Goal: Task Accomplishment & Management: Complete application form

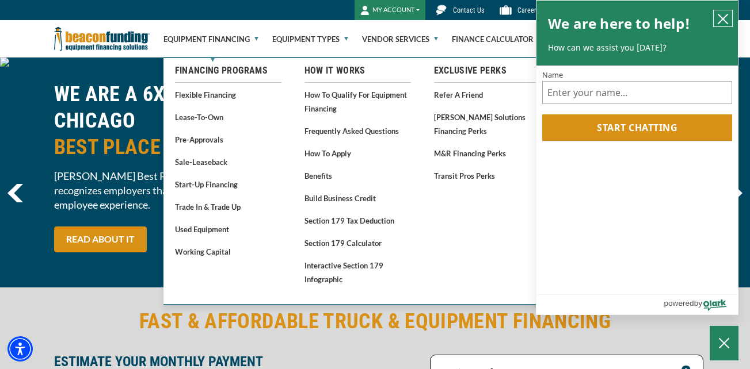
click at [721, 16] on icon "close chatbox" at bounding box center [723, 19] width 12 height 12
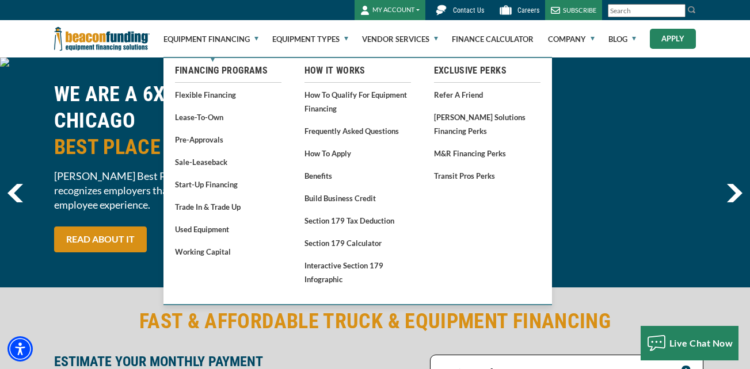
click at [679, 35] on link "Apply" at bounding box center [672, 39] width 46 height 20
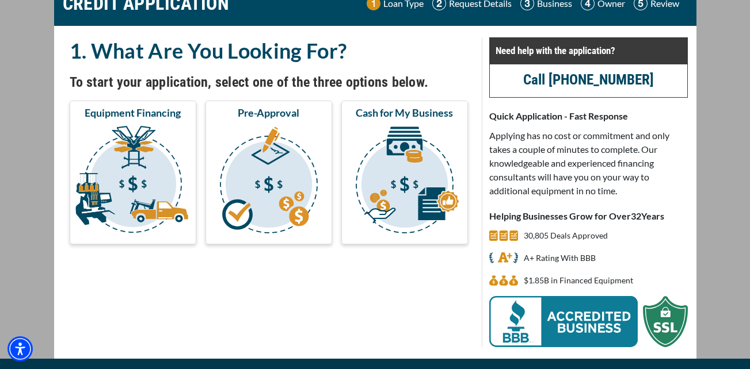
scroll to position [83, 0]
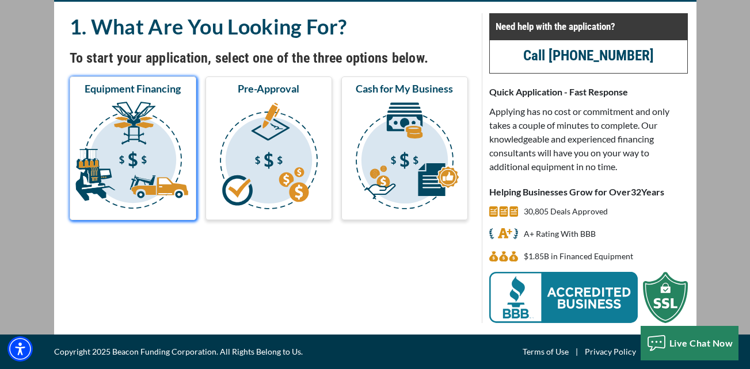
click at [131, 166] on img "submit" at bounding box center [133, 157] width 122 height 115
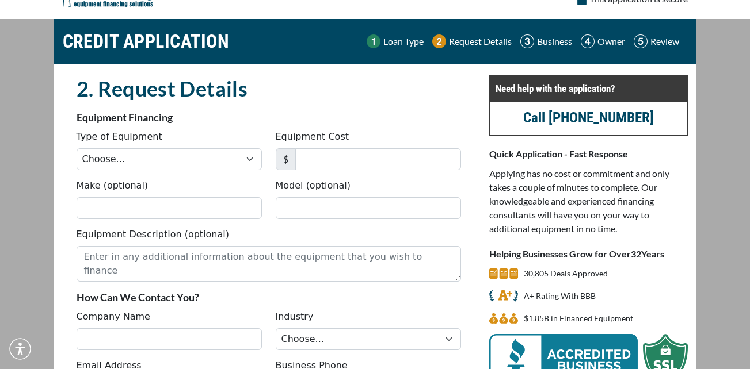
scroll to position [23, 0]
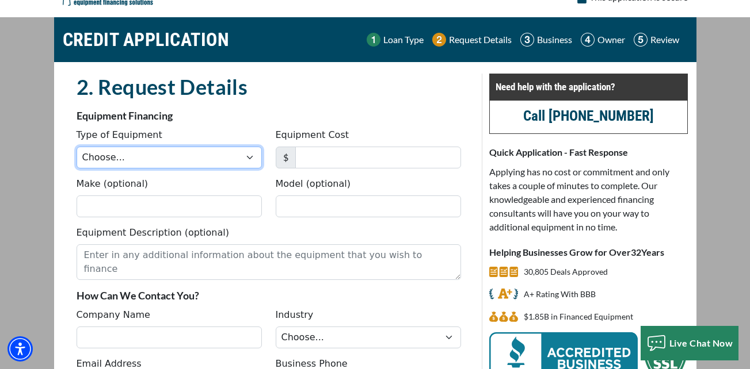
click at [106, 158] on select "Choose... Backhoe Boom/Bucket Truck Chipper Commercial Mower Crane DTG/DTF Prin…" at bounding box center [169, 158] width 185 height 22
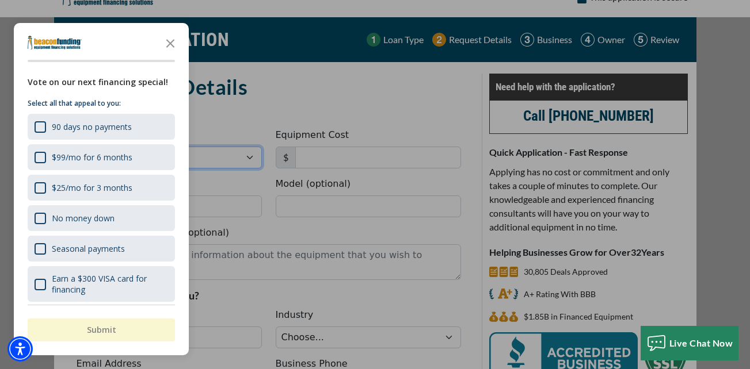
select select "5"
click at [77, 147] on select "Choose... Backhoe Boom/Bucket Truck Chipper Commercial Mower Crane DTG/DTF Prin…" at bounding box center [169, 158] width 185 height 22
click at [311, 144] on div "button" at bounding box center [375, 184] width 750 height 369
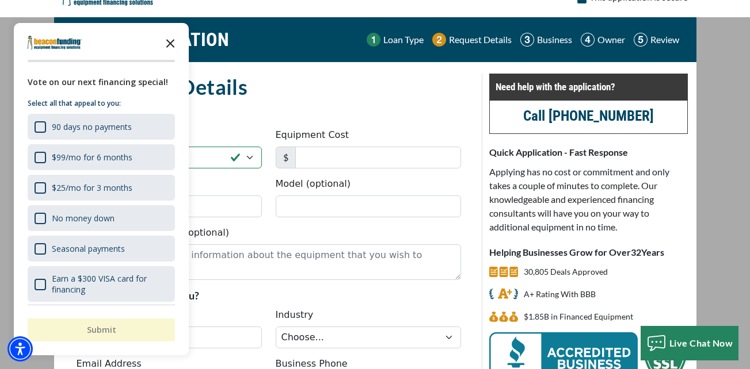
click at [171, 48] on icon "Close the survey" at bounding box center [170, 42] width 23 height 23
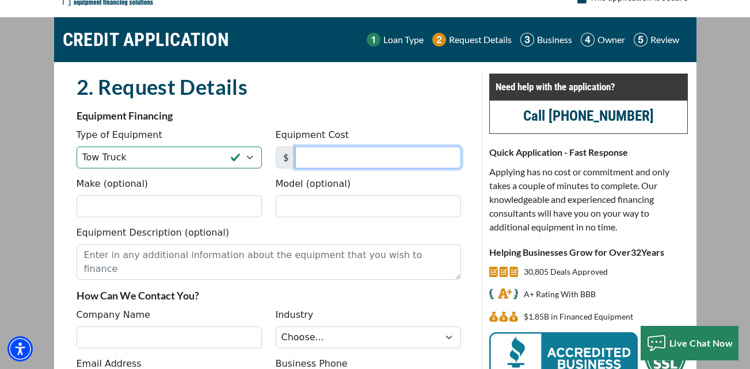
click at [328, 154] on input "Equipment Cost" at bounding box center [378, 158] width 166 height 22
type input "98,000"
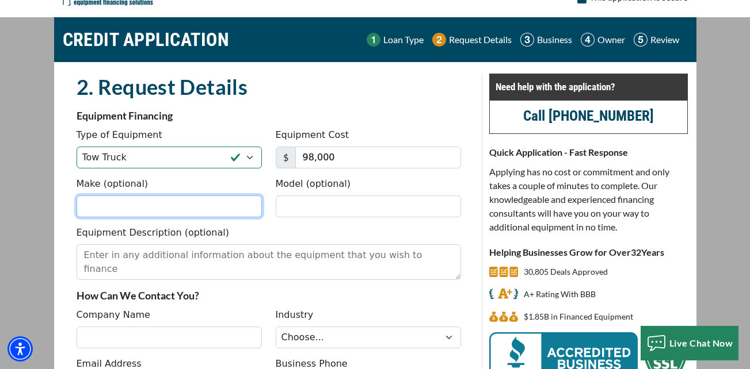
click at [198, 211] on input "Make (optional)" at bounding box center [169, 207] width 185 height 22
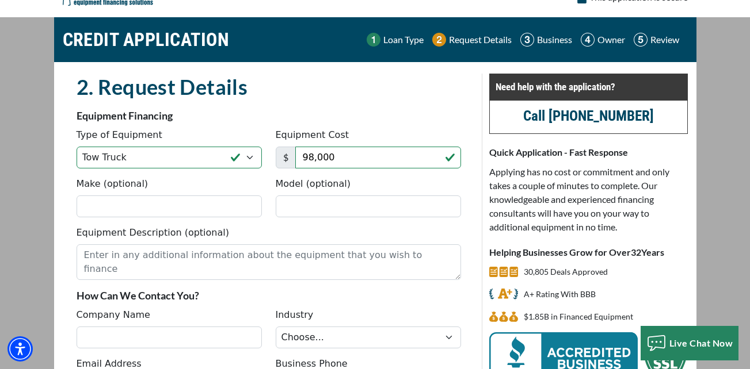
click at [52, 246] on div "CREDIT APPLICATION Loan Type Request Details Business Owner Review" at bounding box center [375, 291] width 656 height 549
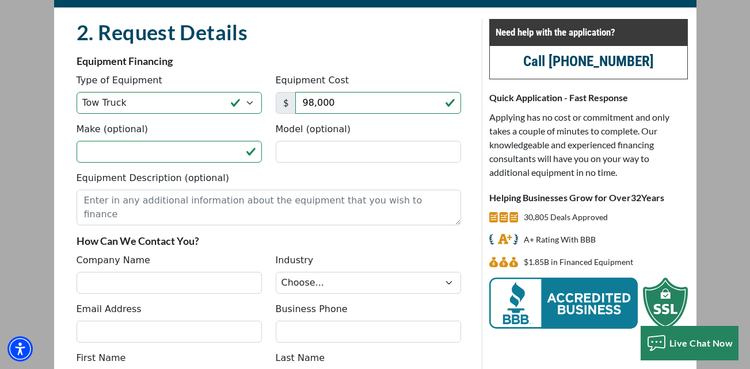
scroll to position [92, 0]
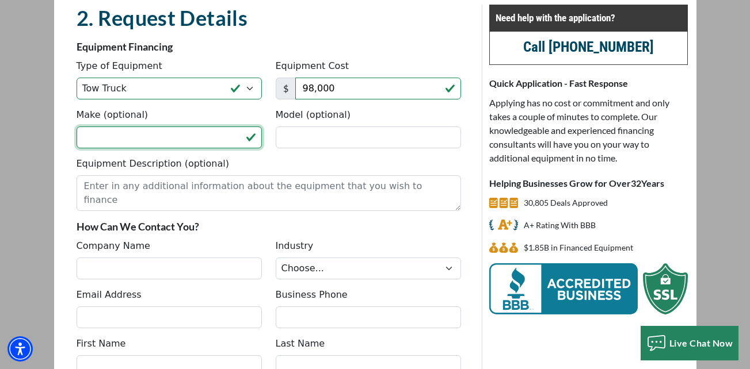
click at [135, 142] on input "Make (optional)" at bounding box center [169, 138] width 185 height 22
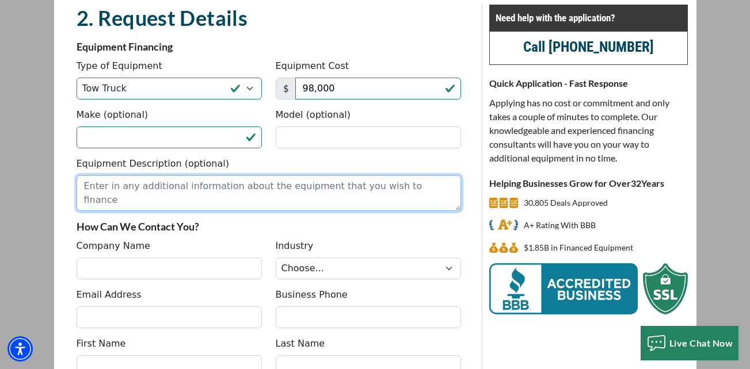
click at [85, 193] on textarea "Equipment Description (optional)" at bounding box center [269, 193] width 384 height 36
type textarea "3 tow trucks"
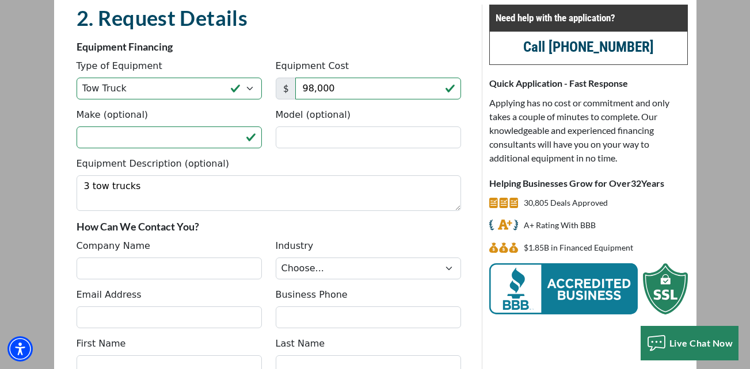
click at [146, 283] on div "Company Name Industry Choose... Towing Landscape/Hardscape Decorated Apparel Se…" at bounding box center [269, 263] width 398 height 49
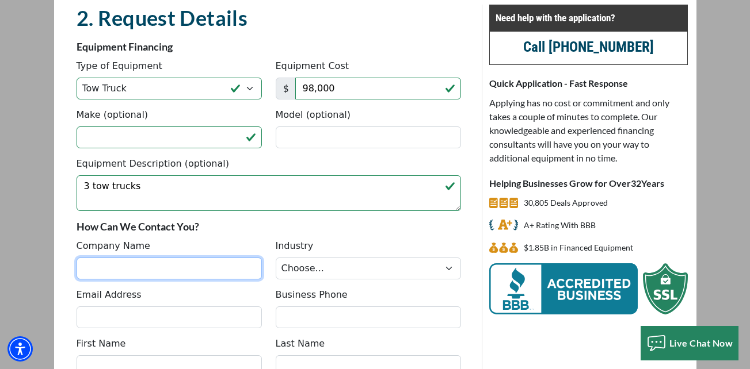
click at [140, 274] on input "Company Name" at bounding box center [169, 269] width 185 height 22
type input "Complete Mobile Auto Repair"
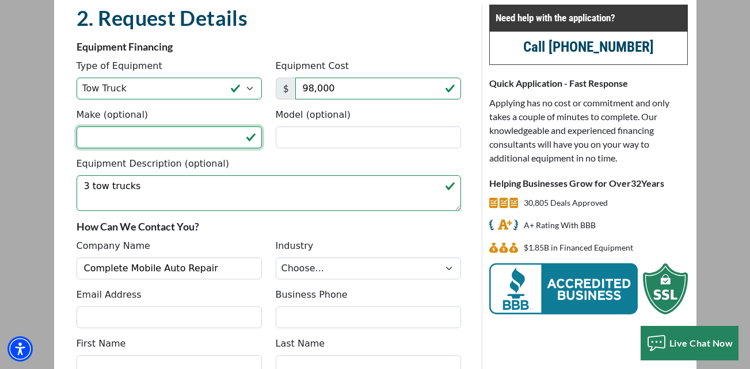
type input "ford"
type input "complete.mobile.auto.repair@outlook.com"
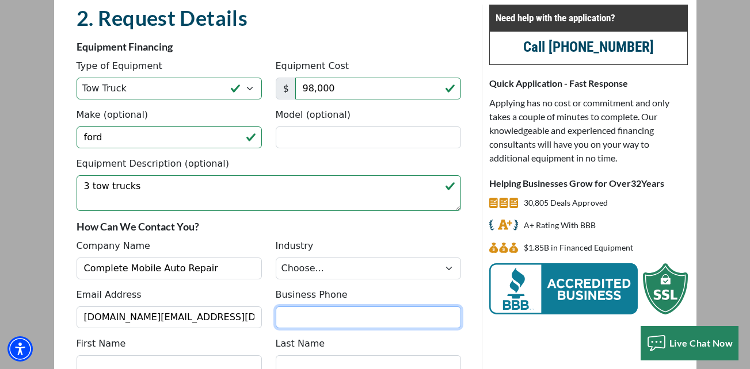
type input "(507) 861-9328"
type input "Logan"
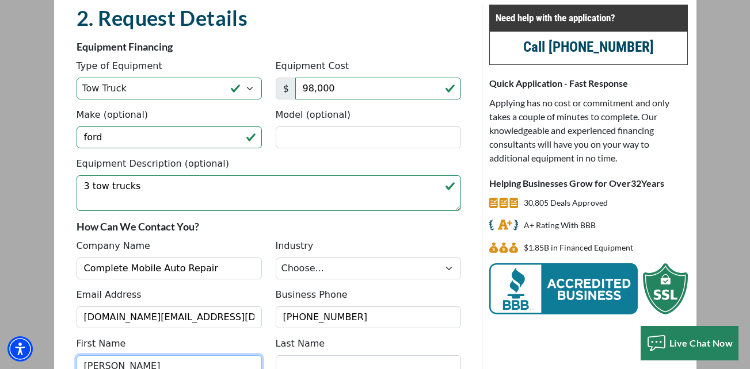
type input "Lane"
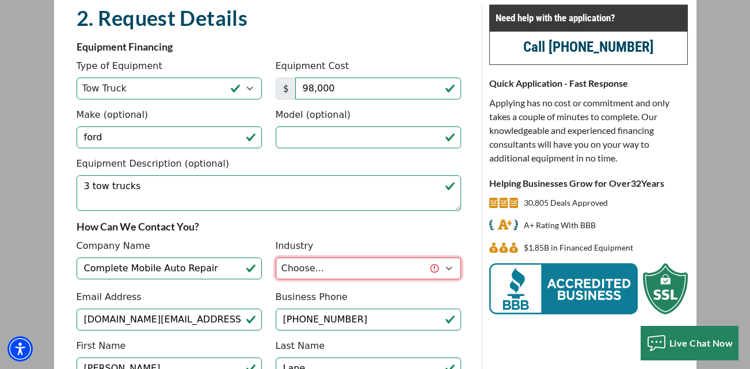
click at [334, 273] on select "Choose... Towing Landscape/Hardscape Decorated Apparel Septic Light Constructio…" at bounding box center [368, 269] width 185 height 22
select select "1"
click at [276, 258] on select "Choose... Towing Landscape/Hardscape Decorated Apparel Septic Light Constructio…" at bounding box center [368, 269] width 185 height 22
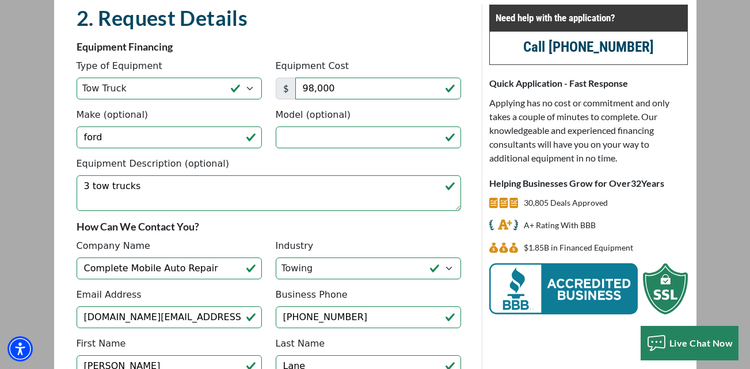
click at [41, 292] on main "CREDIT APPLICATION Loan Type Request Details Business Owner Review" at bounding box center [375, 227] width 750 height 559
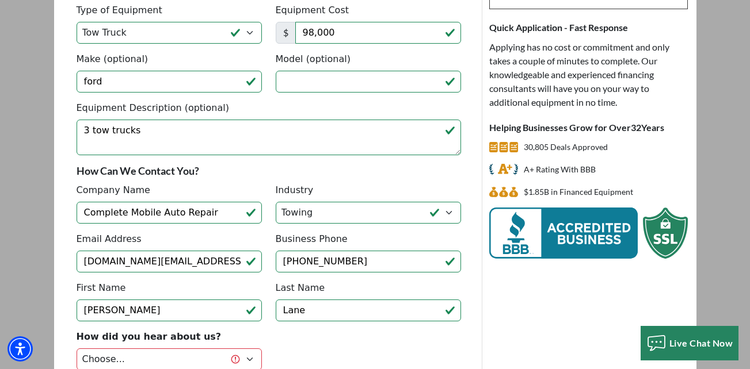
scroll to position [184, 0]
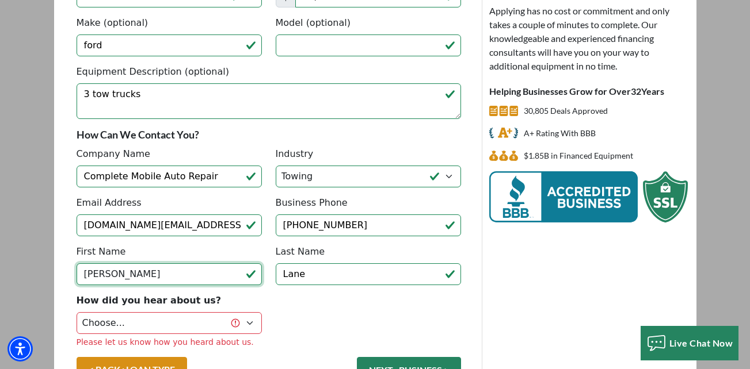
drag, startPoint x: 130, startPoint y: 273, endPoint x: 37, endPoint y: 270, distance: 92.7
click at [37, 270] on main "CREDIT APPLICATION Loan Type Request Details Business Owner Review" at bounding box center [375, 135] width 750 height 559
type input "Cody"
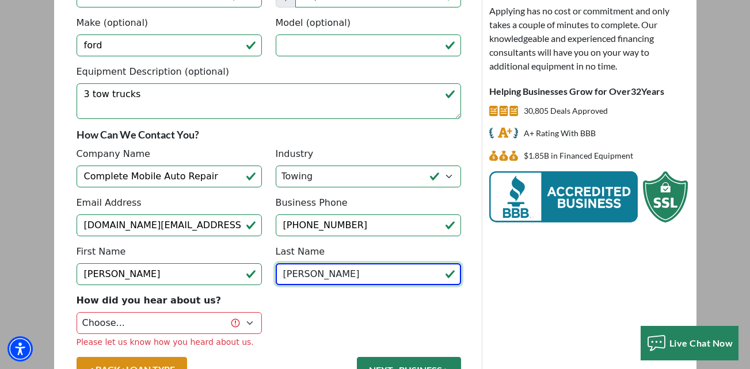
type input "Keefer"
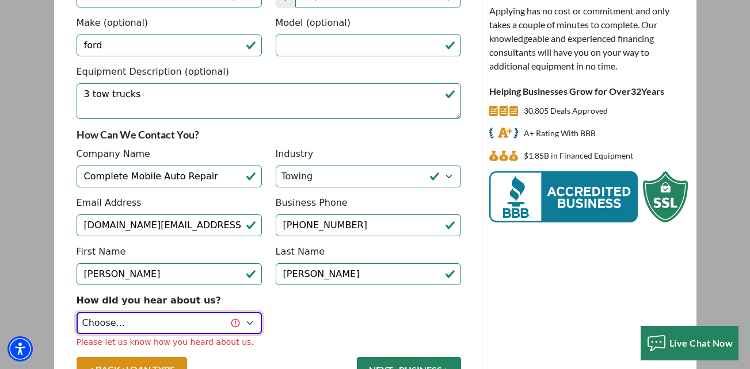
click at [103, 318] on select "Choose... Internet Search Vendor Referral Word of Mouth Client Referral Email E…" at bounding box center [169, 323] width 185 height 22
select select "13"
click at [77, 312] on select "Choose... Internet Search Vendor Referral Word of Mouth Client Referral Email E…" at bounding box center [169, 323] width 185 height 22
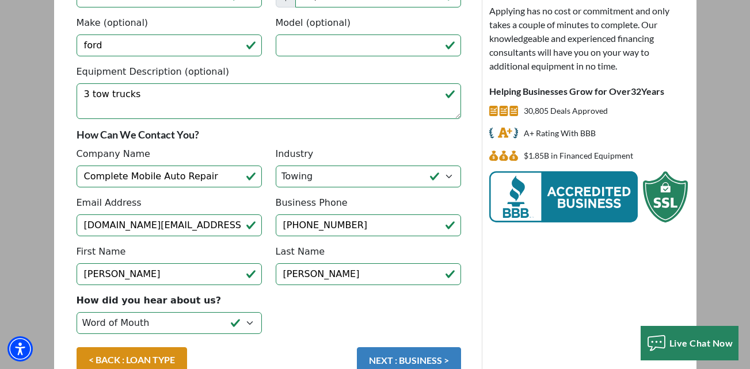
click at [396, 361] on button "NEXT : BUSINESS >" at bounding box center [409, 360] width 104 height 26
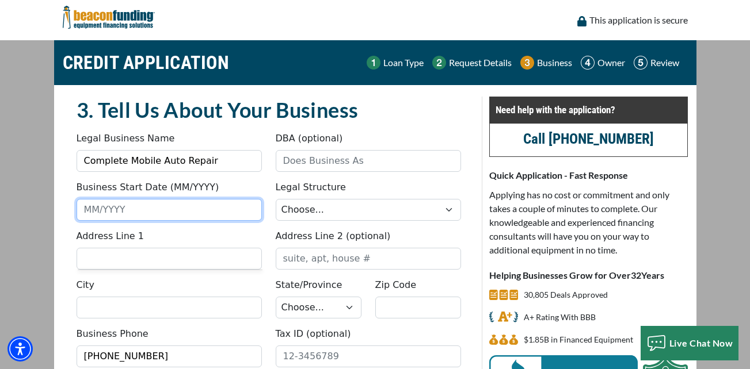
click at [188, 213] on input "Business Start Date (MM/YYYY)" at bounding box center [169, 210] width 185 height 22
type input "0"
type input "03/2024"
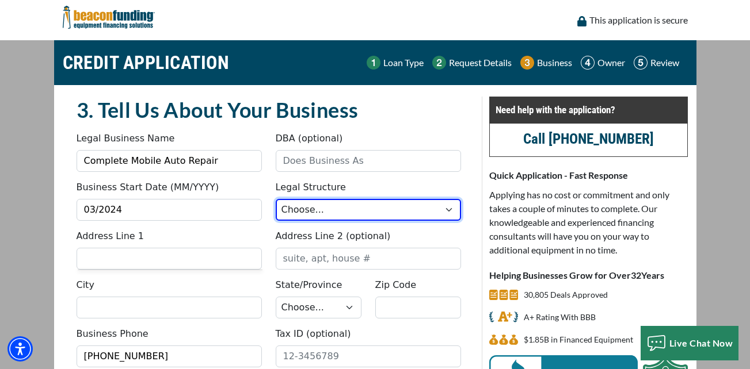
click at [318, 213] on select "Choose... Corporation LLC LLP Municipality Non-Profit Partnership Proprietorship" at bounding box center [368, 210] width 185 height 22
select select "2"
click at [276, 199] on select "Choose... Corporation LLC LLP Municipality Non-Profit Partnership Proprietorship" at bounding box center [368, 210] width 185 height 22
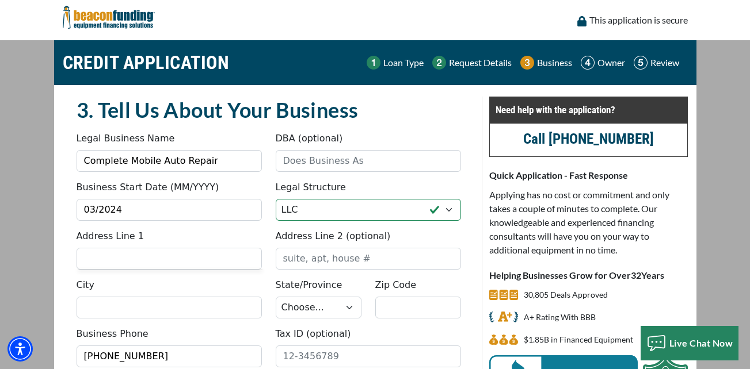
click at [158, 259] on input "Address Line 1" at bounding box center [169, 259] width 185 height 22
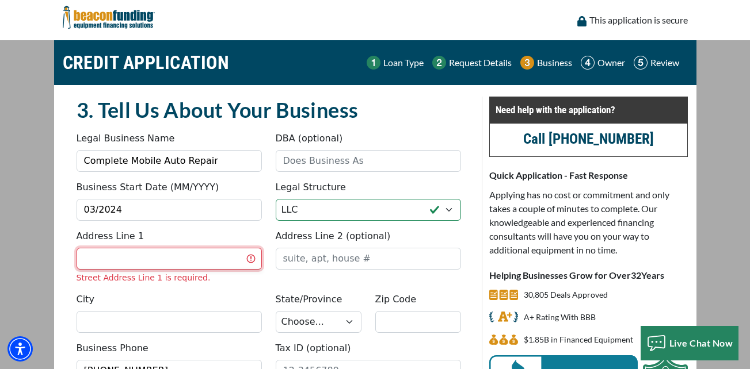
click at [158, 259] on input "Address Line 1" at bounding box center [169, 259] width 185 height 22
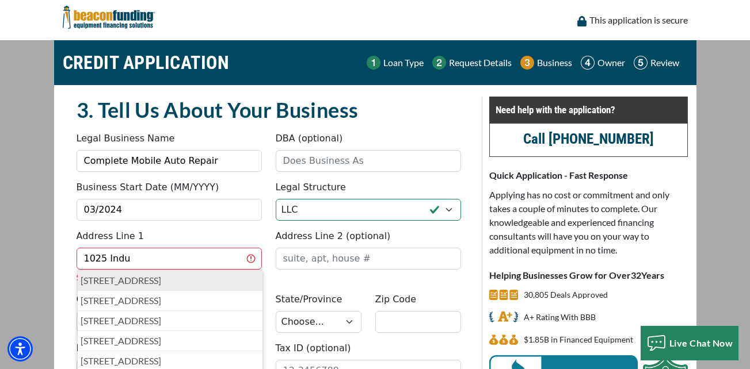
click at [165, 284] on p "1025 Industrial Drive, Spring Valley, MN, USA" at bounding box center [170, 281] width 179 height 14
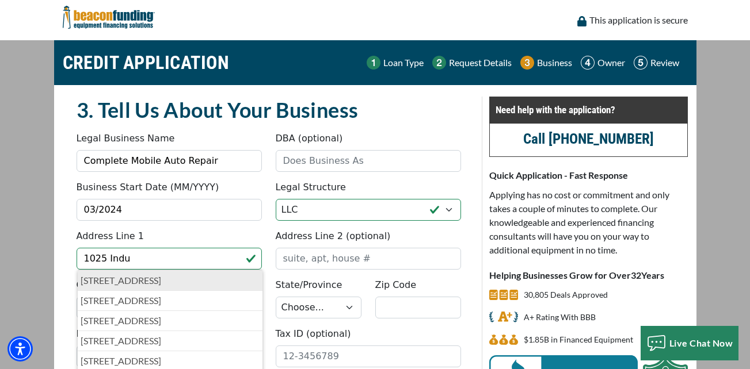
type input "1025 Industrial Drive"
type input "Spring Valley"
select select "25"
type input "55975"
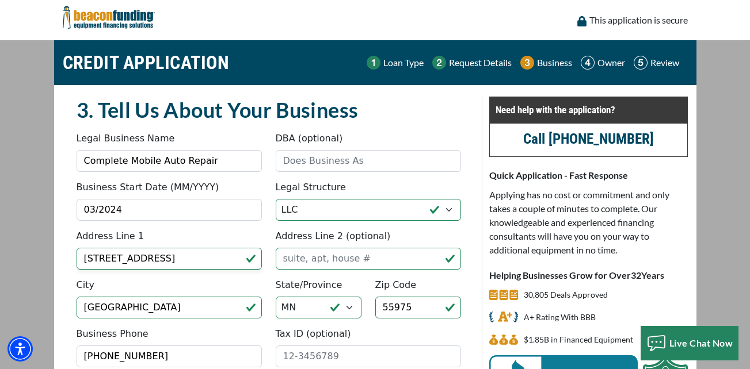
click at [47, 307] on div "CREDIT APPLICATION Loan Type Request Details Business Owner Review" at bounding box center [375, 236] width 656 height 393
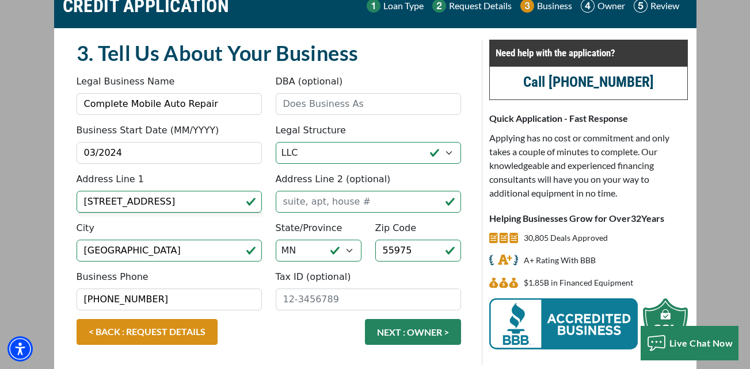
scroll to position [99, 0]
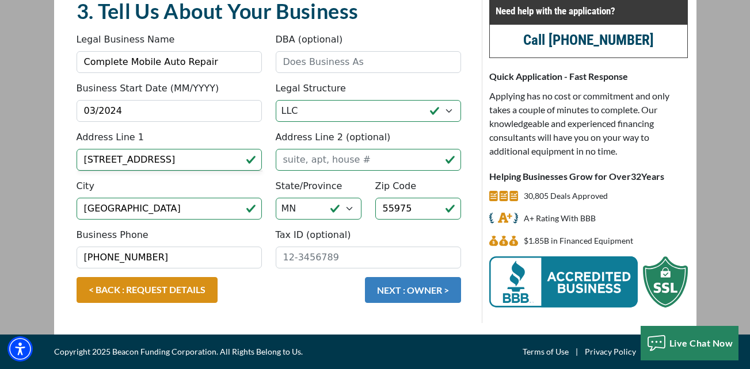
click at [394, 293] on button "NEXT : OWNER >" at bounding box center [413, 290] width 96 height 26
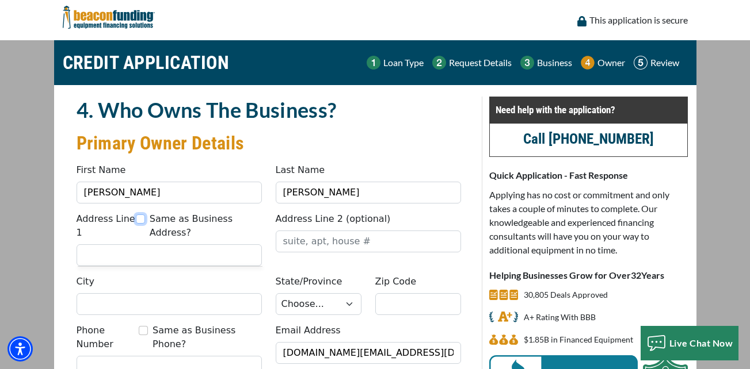
click at [145, 219] on input "Same as Business Address?" at bounding box center [140, 219] width 9 height 9
checkbox input "true"
type input "1025 Industrial Drive"
type input "[GEOGRAPHIC_DATA]"
select select "25"
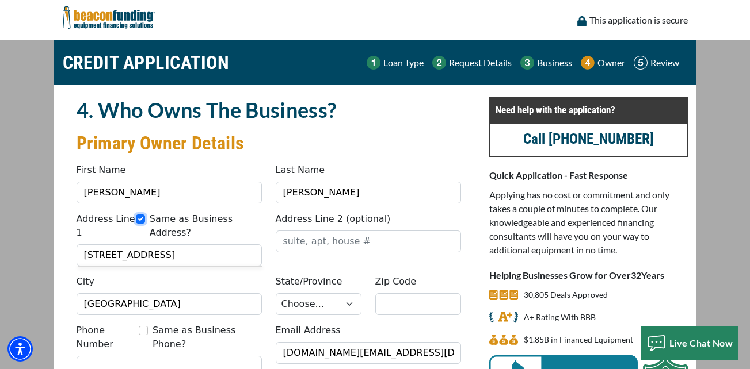
type input "55975"
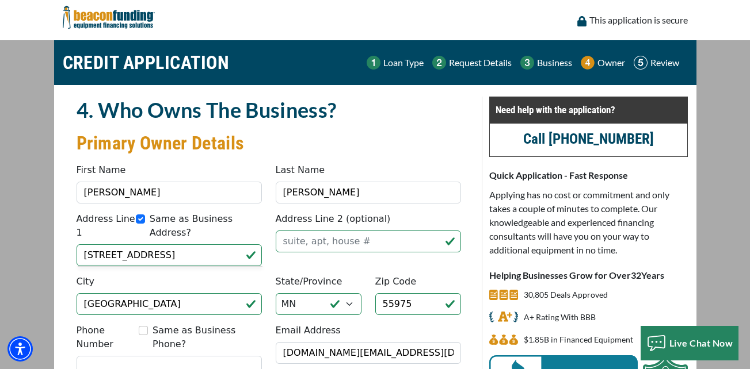
click at [156, 219] on label "Same as Business Address?" at bounding box center [206, 226] width 112 height 28
click at [145, 219] on input "Same as Business Address?" at bounding box center [140, 219] width 9 height 9
checkbox input "false"
drag, startPoint x: 186, startPoint y: 238, endPoint x: 71, endPoint y: 238, distance: 114.5
click at [71, 238] on div "Address Line 1 Same as Business Address? 1025 Industrial Drive" at bounding box center [169, 239] width 199 height 54
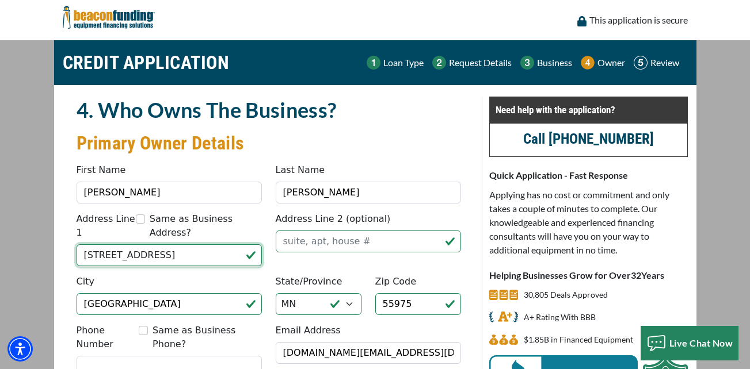
type input "221 E Church St"
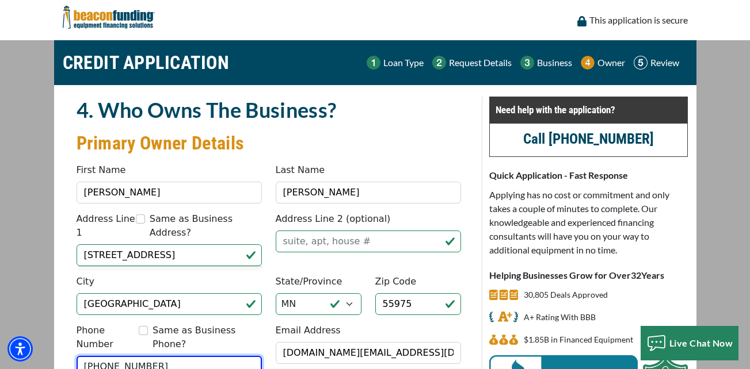
type input "(507) 861-9328"
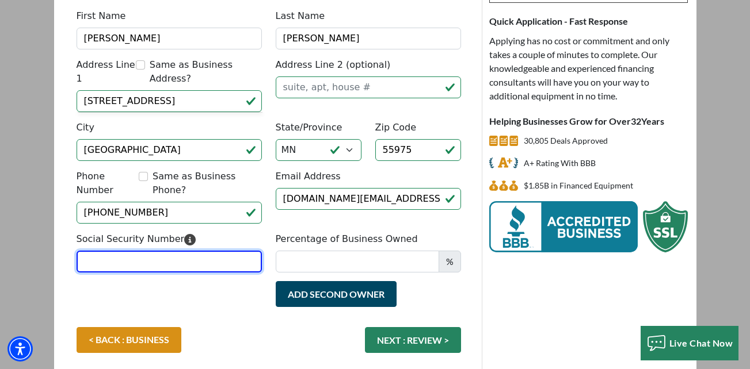
scroll to position [177, 0]
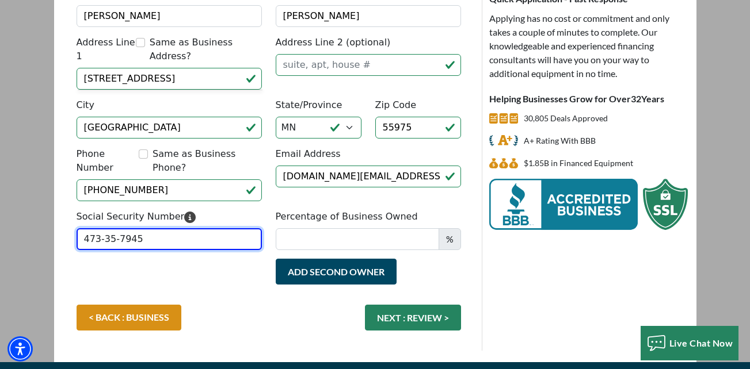
type input "473-35-7945"
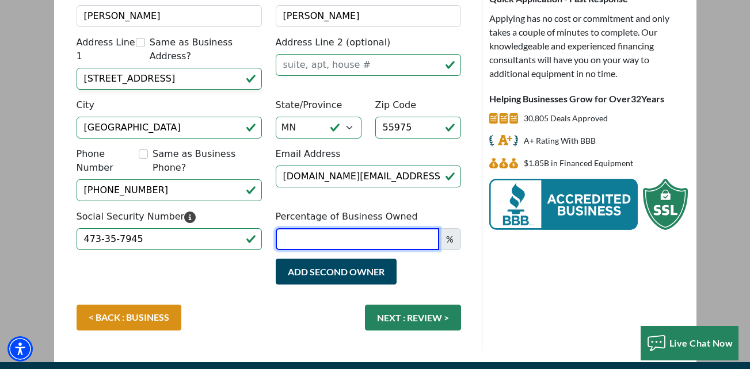
type input "6"
type input "50"
click at [233, 259] on div "Add Second Owner Remove Second Owner" at bounding box center [269, 282] width 398 height 46
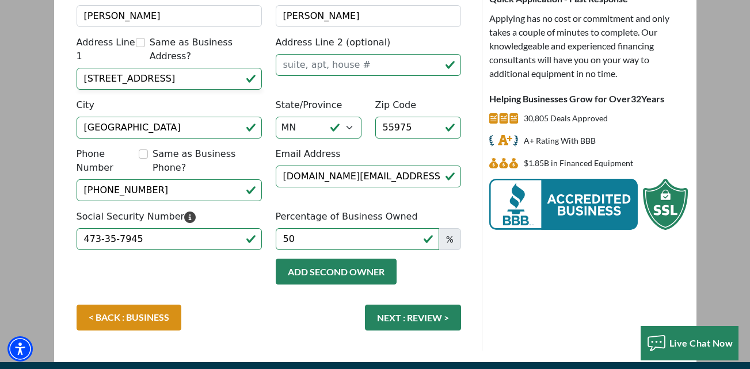
click at [300, 259] on button "Add Second Owner" at bounding box center [336, 272] width 121 height 26
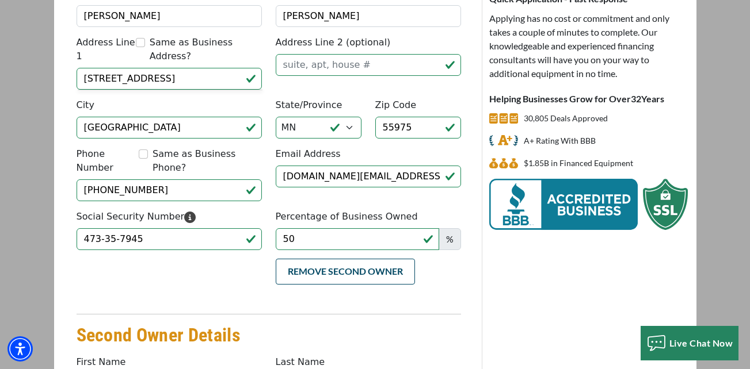
click at [167, 324] on h3 "Second Owner Details" at bounding box center [269, 335] width 384 height 23
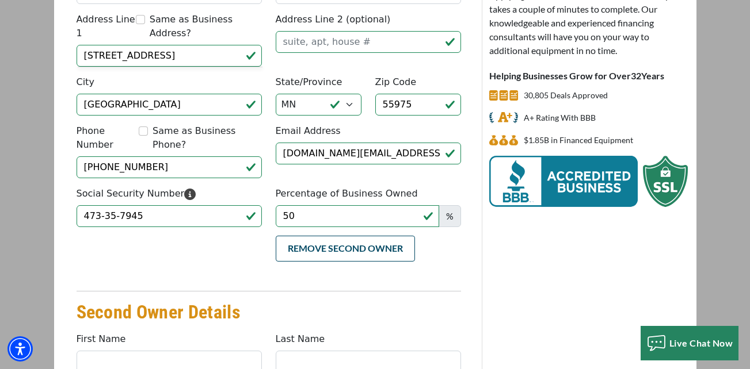
scroll to position [269, 0]
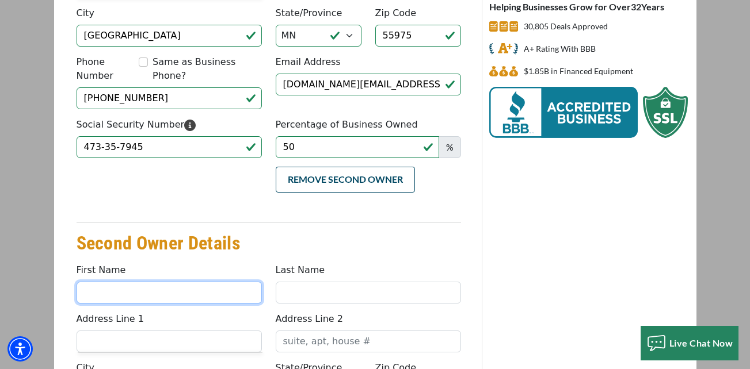
click at [135, 282] on input "First Name" at bounding box center [169, 293] width 185 height 22
type input "Logan"
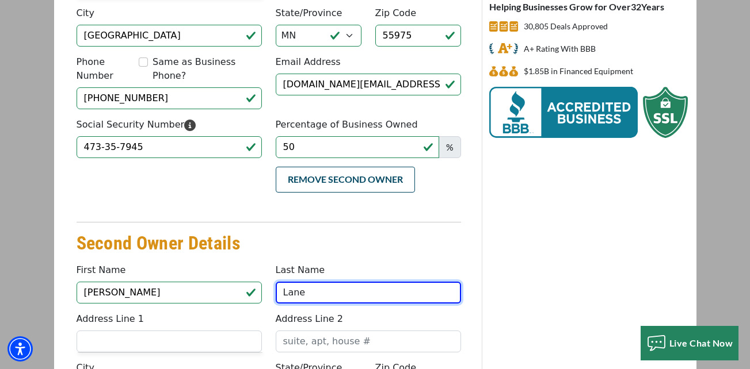
type input "Lane"
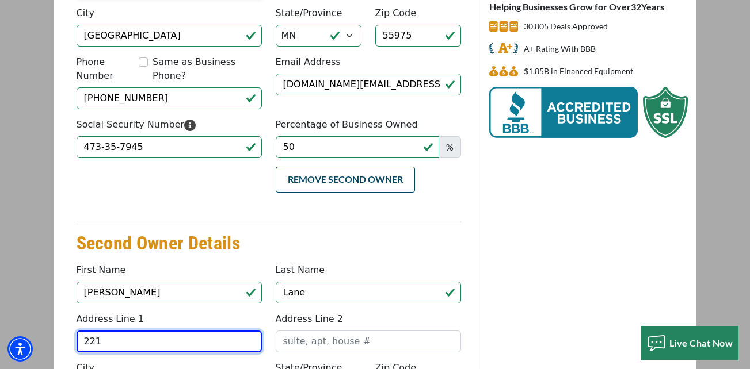
type input "221 East Church Street"
type input "Spring Valley"
select select "25"
type input "55975"
type input "(507) 606-5917"
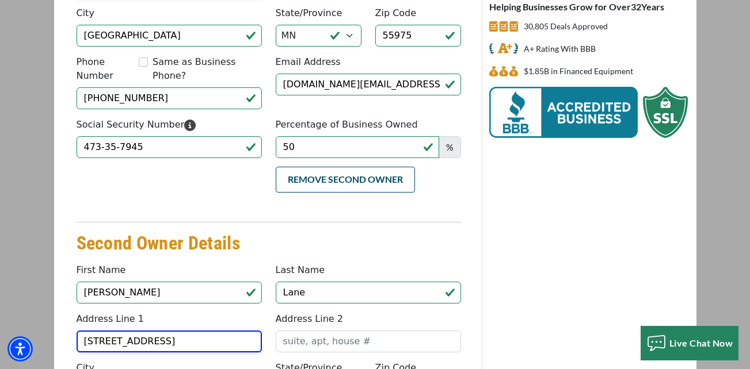
type input "complete.mobile.auto.repair@outlook.com"
type input "50"
click at [35, 305] on main "CREDIT APPLICATION Loan Type Request Details Business Owner Review" at bounding box center [375, 176] width 750 height 808
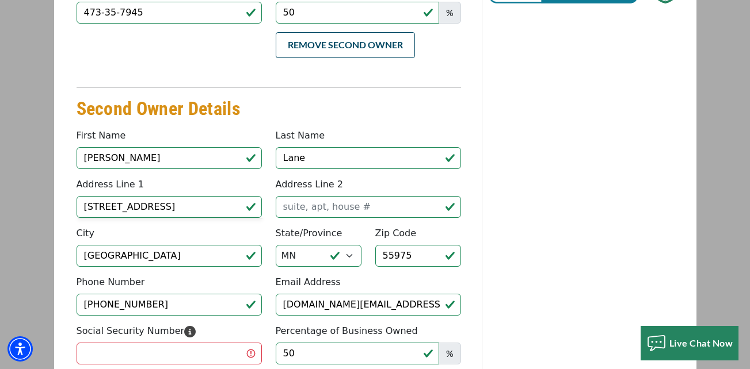
scroll to position [430, 0]
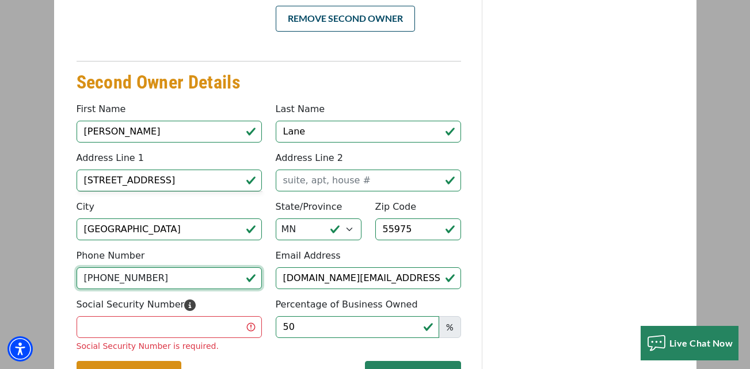
drag, startPoint x: 151, startPoint y: 252, endPoint x: 59, endPoint y: 244, distance: 92.3
click at [59, 244] on div "4. Who Owns The Business? Primary Owner Details Something went wrong, please tr…" at bounding box center [269, 37] width 426 height 740
type input "(507) 861-9328"
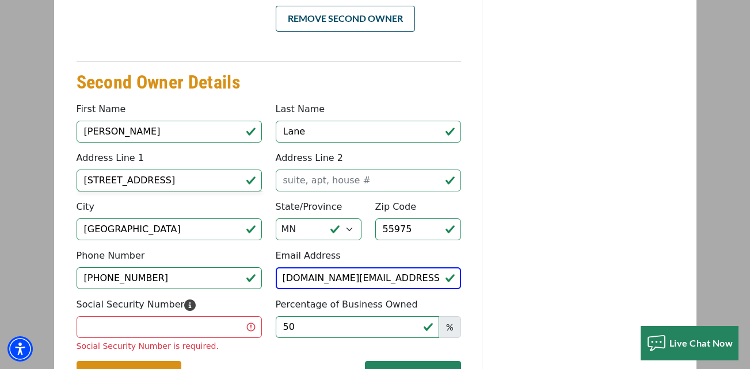
scroll to position [0, 0]
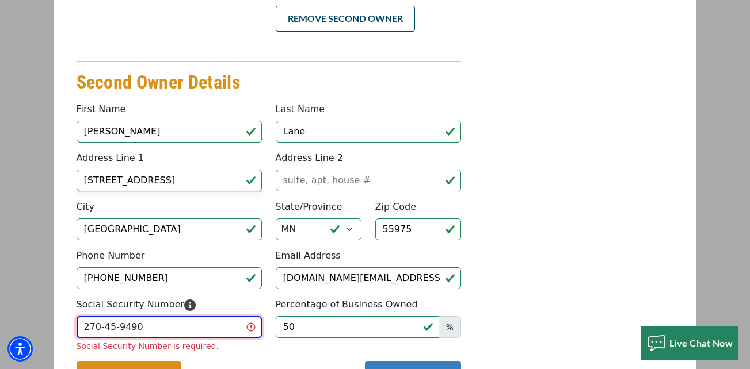
type input "270-45-9490"
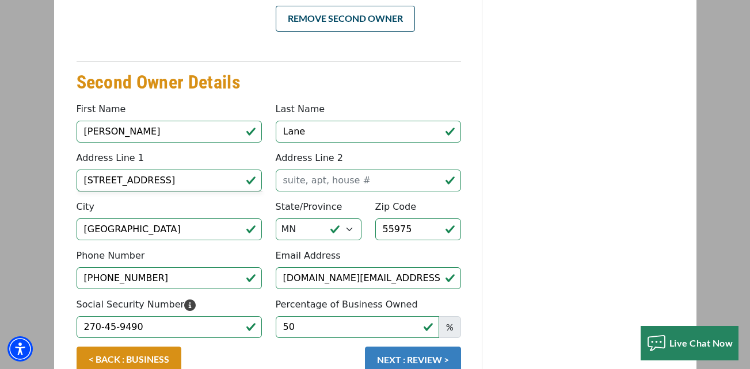
click at [425, 347] on button "NEXT : REVIEW >" at bounding box center [413, 360] width 96 height 26
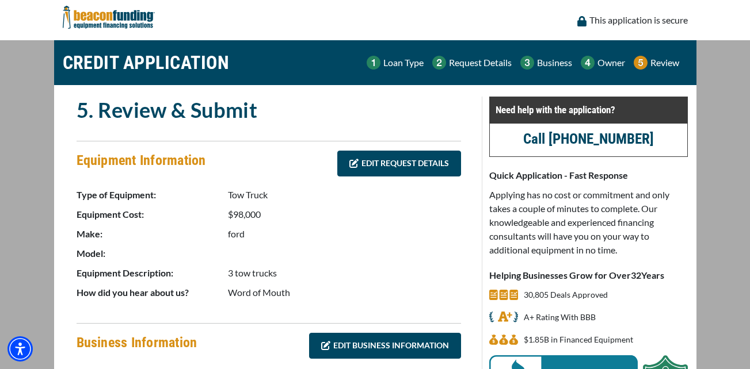
click at [452, 212] on p "$98,000" at bounding box center [344, 215] width 233 height 14
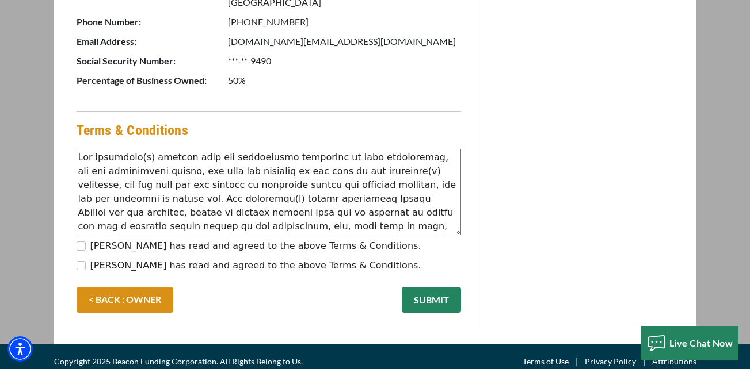
scroll to position [888, 0]
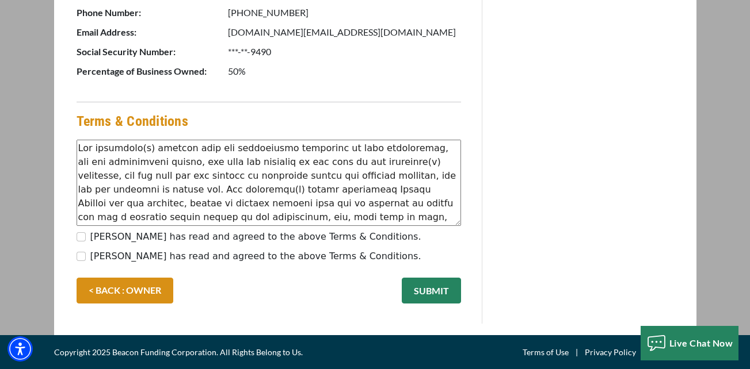
click at [230, 234] on label "[PERSON_NAME] has read and agreed to the above Terms & Conditions." at bounding box center [255, 237] width 331 height 14
click at [86, 234] on input "Cody Keefer has read and agreed to the above Terms & Conditions." at bounding box center [81, 236] width 9 height 9
checkbox input "true"
click at [231, 261] on label "Logan Lane has read and agreed to the above Terms & Conditions." at bounding box center [255, 257] width 331 height 14
click at [86, 261] on input "Logan Lane has read and agreed to the above Terms & Conditions." at bounding box center [81, 256] width 9 height 9
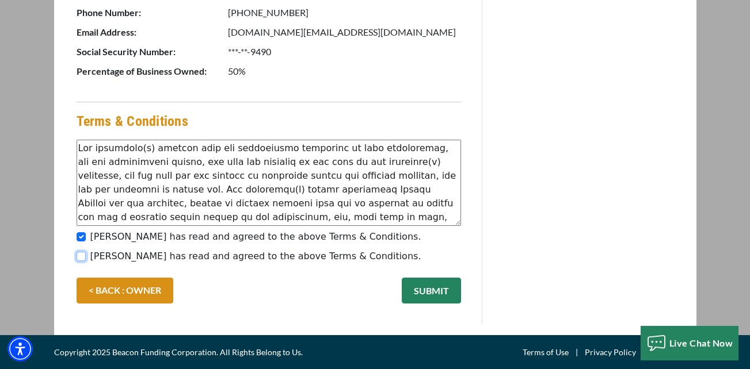
checkbox input "true"
click at [444, 291] on button "SUBMIT" at bounding box center [431, 291] width 59 height 26
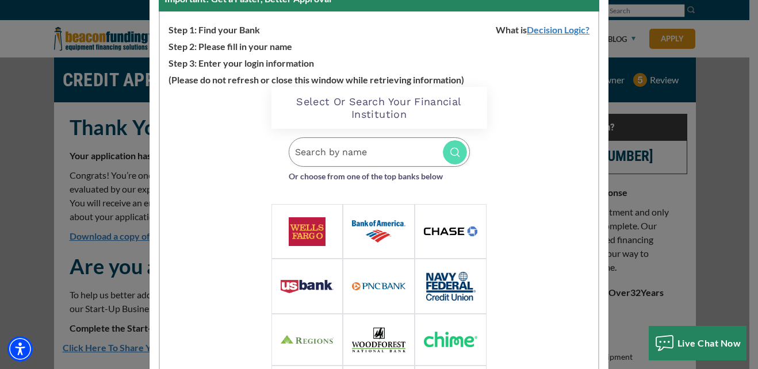
scroll to position [161, 0]
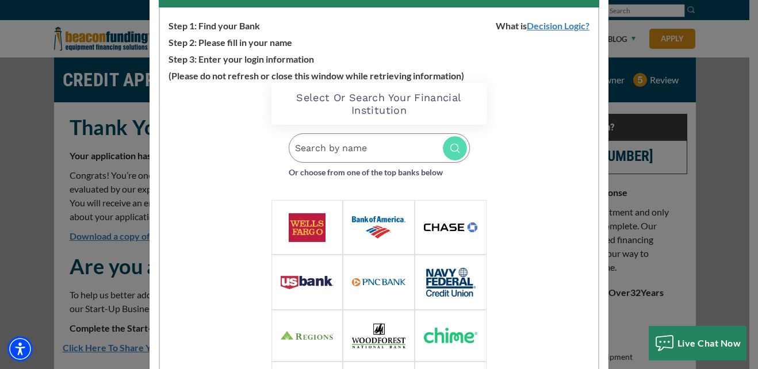
click at [343, 144] on input "Search by name" at bounding box center [379, 147] width 181 height 29
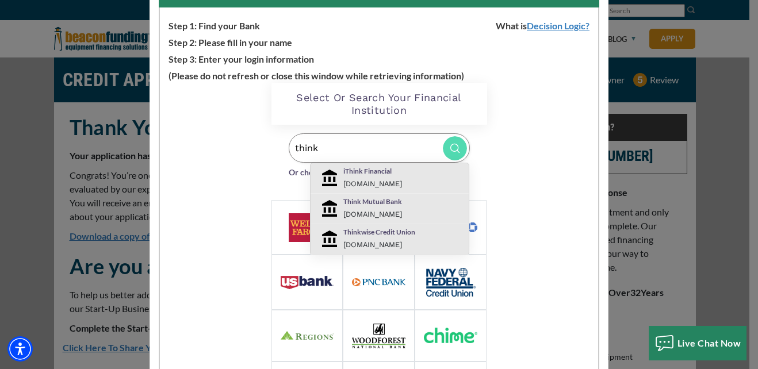
type input "think"
click at [376, 215] on small "thinkbank.com" at bounding box center [372, 214] width 59 height 9
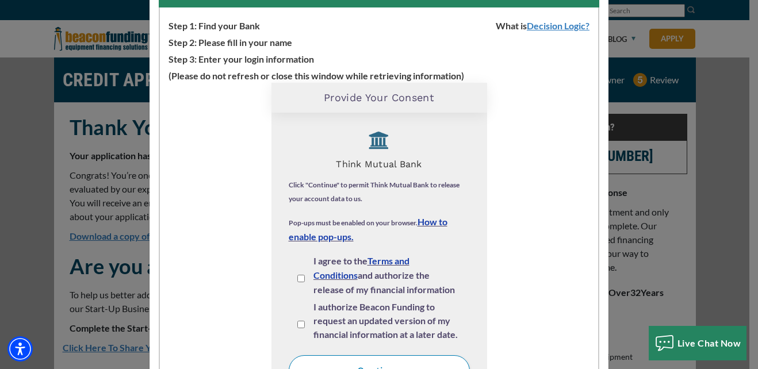
click at [297, 276] on input "I agree to the Terms and Conditions and authorize the release of my financial i…" at bounding box center [300, 278] width 7 height 7
checkbox input "true"
click at [298, 324] on input "I authorize Beacon Funding to request an updated version of my financial inform…" at bounding box center [300, 324] width 7 height 7
checkbox input "true"
drag, startPoint x: 445, startPoint y: 270, endPoint x: 448, endPoint y: 289, distance: 18.6
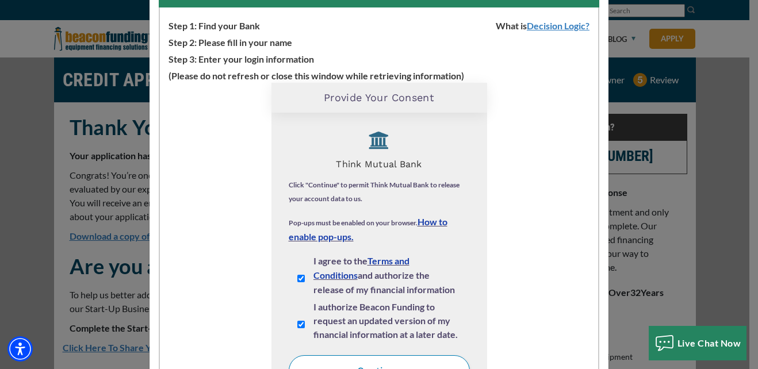
click at [448, 289] on label "I agree to the Terms and Conditions and authorize the release of my financial i…" at bounding box center [388, 289] width 148 height 70
click at [305, 282] on input "I agree to the Terms and Conditions and authorize the release of my financial i…" at bounding box center [300, 278] width 7 height 7
click at [403, 282] on label "I agree to the Terms and Conditions and authorize the release of my financial i…" at bounding box center [388, 289] width 148 height 70
click at [305, 282] on input "I agree to the Terms and Conditions and authorize the release of my financial i…" at bounding box center [300, 278] width 7 height 7
checkbox input "true"
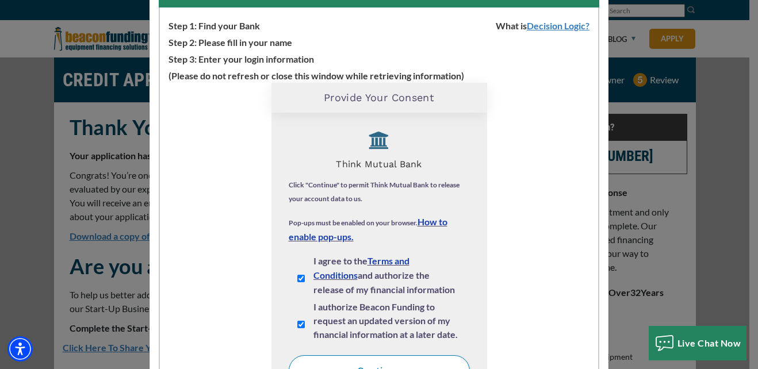
scroll to position [29, 0]
drag, startPoint x: 484, startPoint y: 296, endPoint x: 478, endPoint y: 319, distance: 24.3
click at [478, 319] on div "Loading Widget Provide your consent Think Mutual Bank Click "Continue" to permi…" at bounding box center [379, 259] width 438 height 353
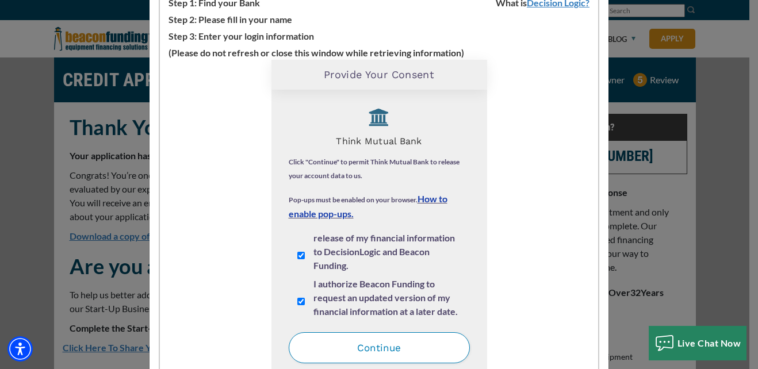
click at [402, 339] on button "Continue" at bounding box center [379, 348] width 181 height 31
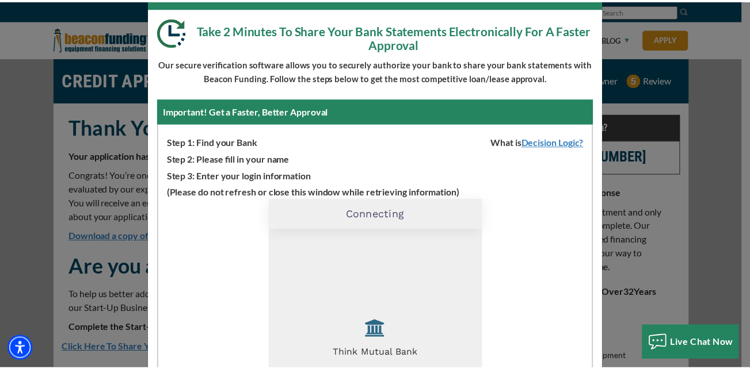
scroll to position [46, 0]
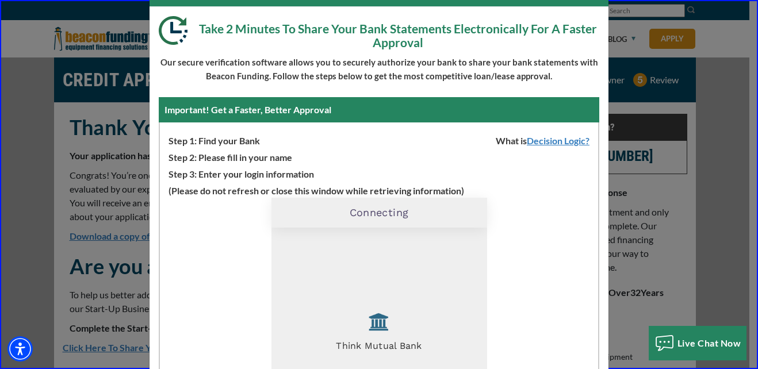
click at [622, 162] on div "Thank You For Submitting Your Application Take 2 Minutes To Share Your Bank Sta…" at bounding box center [379, 184] width 758 height 369
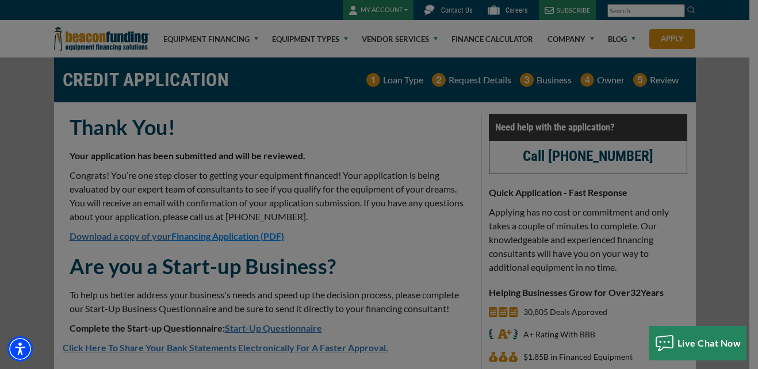
click at [622, 162] on body "Skip to main content Enable accessibility for low vision Open the accessibility…" at bounding box center [379, 184] width 758 height 369
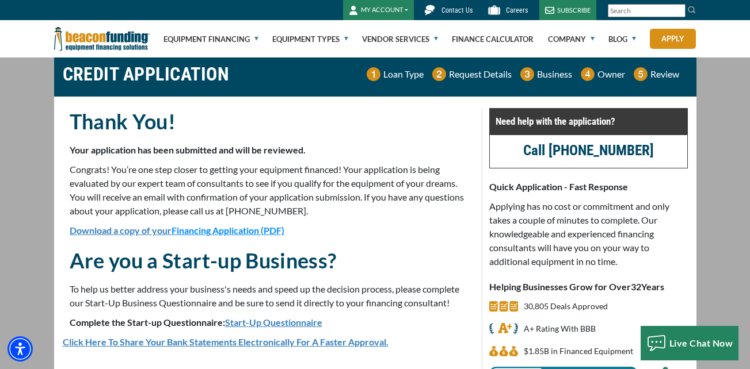
scroll to position [0, 0]
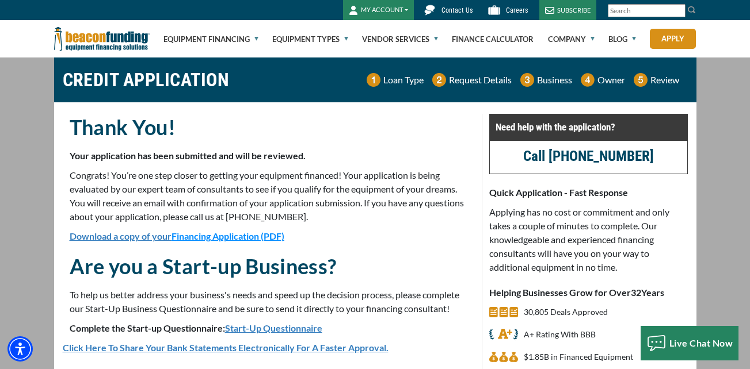
click at [398, 9] on button "MY ACCOUNT" at bounding box center [378, 10] width 71 height 20
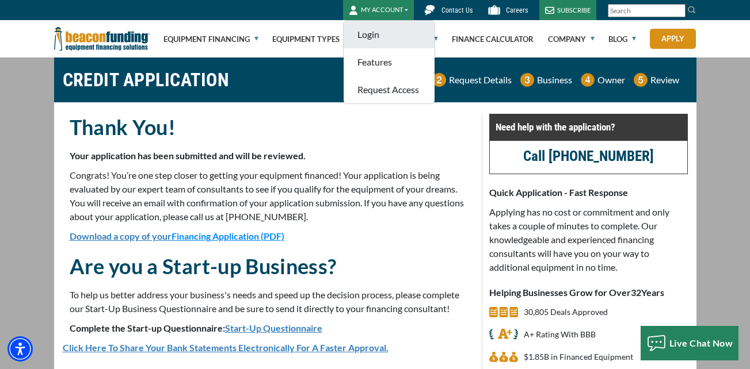
click at [368, 30] on link "Login" at bounding box center [388, 35] width 91 height 28
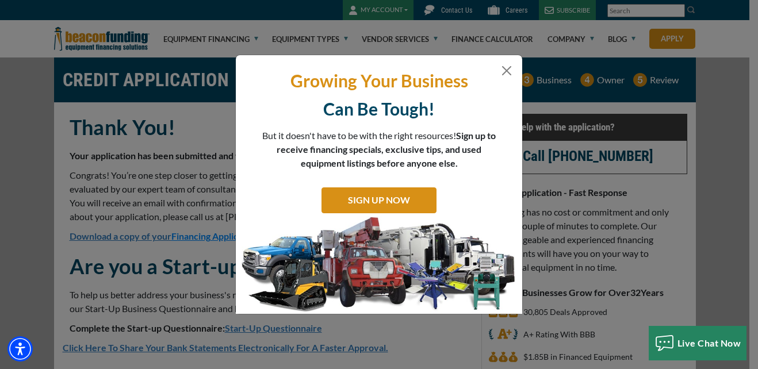
click at [508, 78] on p "Growing Your Business" at bounding box center [378, 81] width 269 height 22
click at [507, 72] on button "Close" at bounding box center [507, 71] width 14 height 14
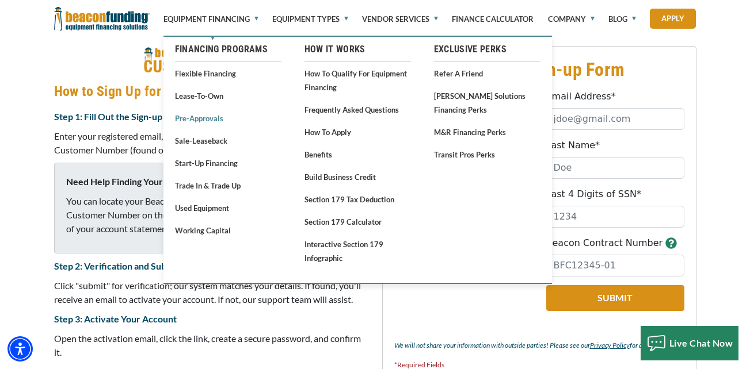
click at [212, 116] on link "Pre-approvals" at bounding box center [228, 118] width 106 height 14
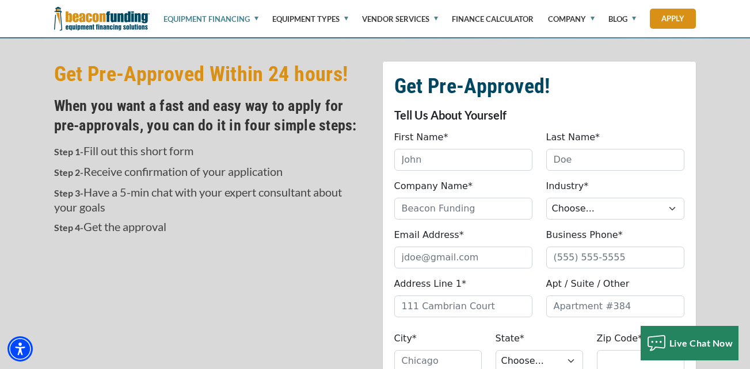
scroll to position [345, 0]
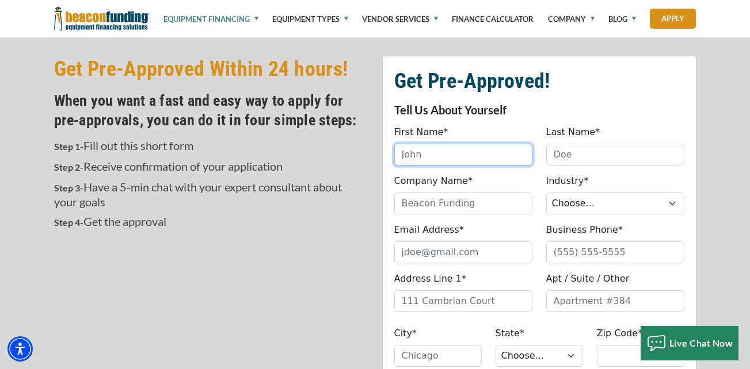
click at [459, 150] on input "First Name*" at bounding box center [463, 155] width 138 height 22
type input "[PERSON_NAME]"
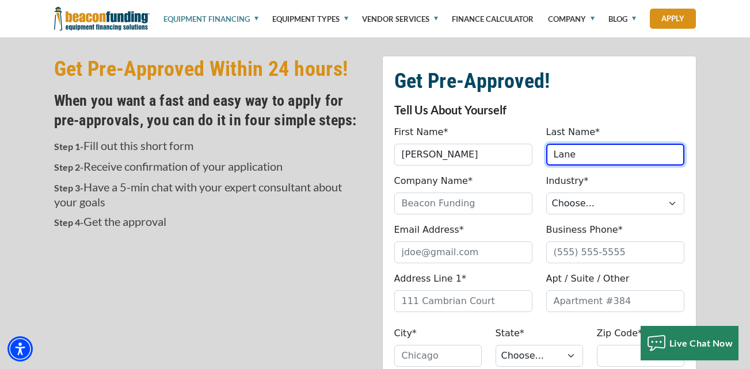
type input "Lane"
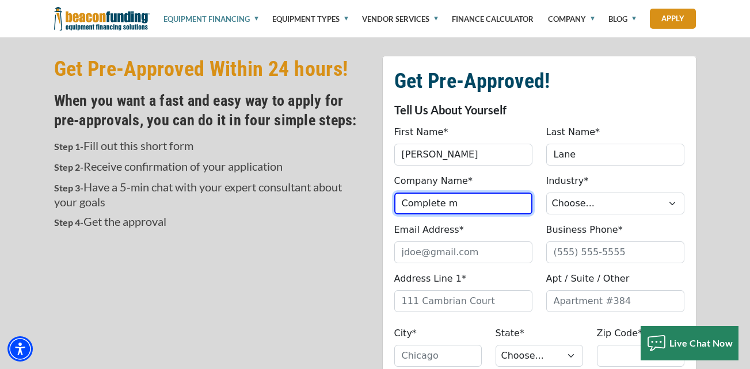
type input "Complete Mobile Auto Repair"
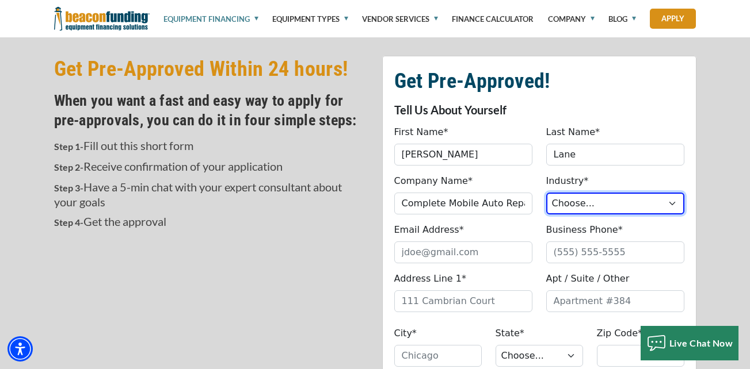
select select "1"
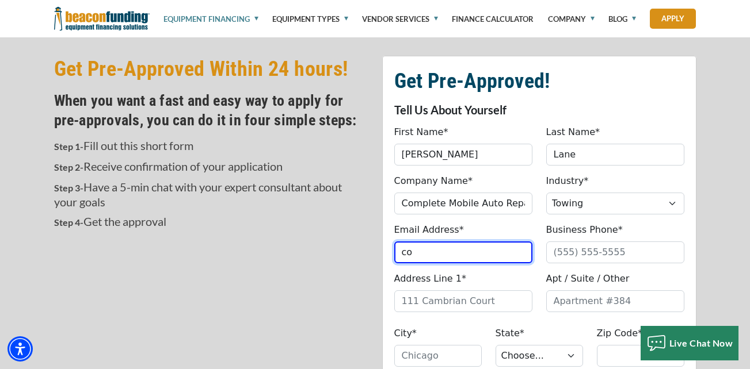
type input "[DOMAIN_NAME][EMAIL_ADDRESS][DOMAIN_NAME]"
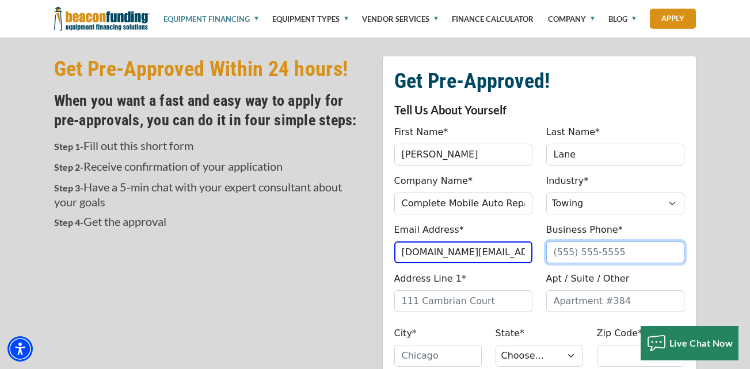
type input "[PHONE_NUMBER]"
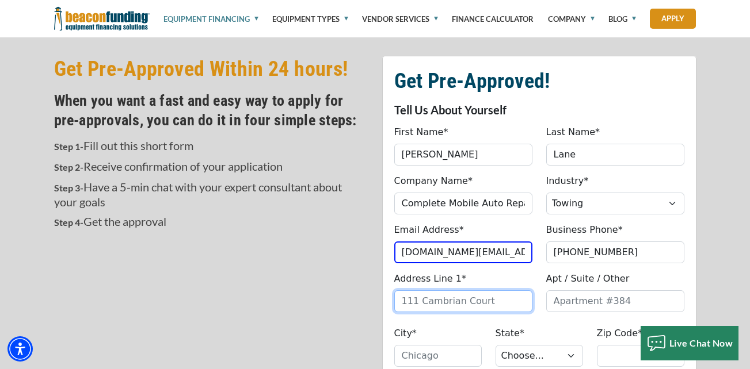
type input "[STREET_ADDRESS]"
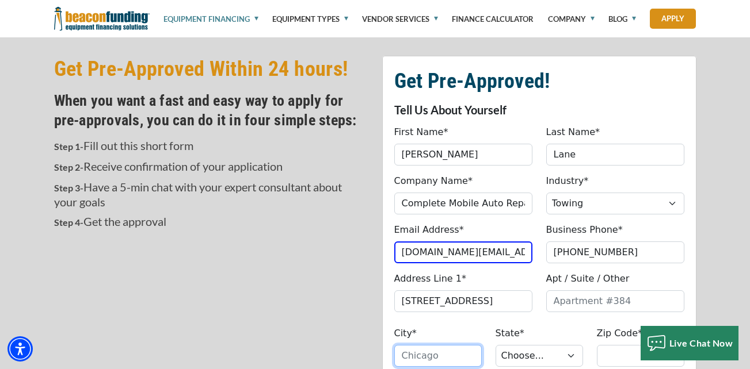
type input "[GEOGRAPHIC_DATA]"
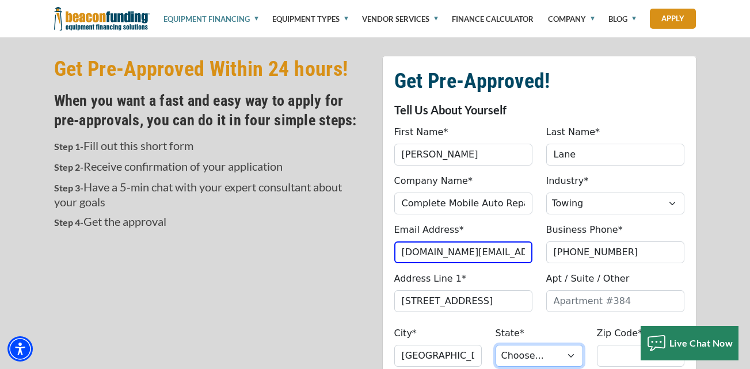
type input "55975"
click at [465, 324] on fieldset "Get Pre-Approved! Tell Us About Yourself First Name* [PERSON_NAME] Please provi…" at bounding box center [539, 371] width 314 height 630
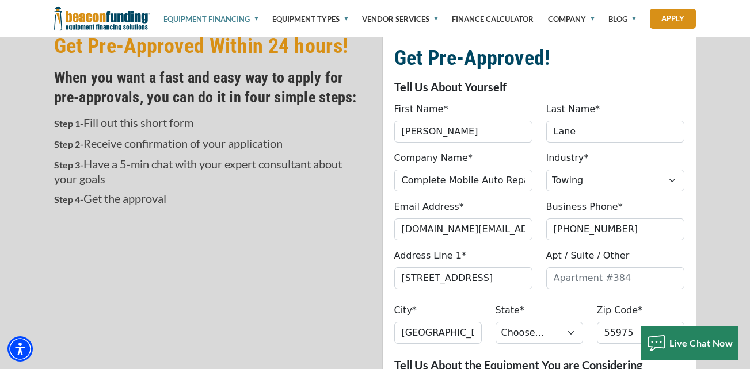
scroll to position [460, 0]
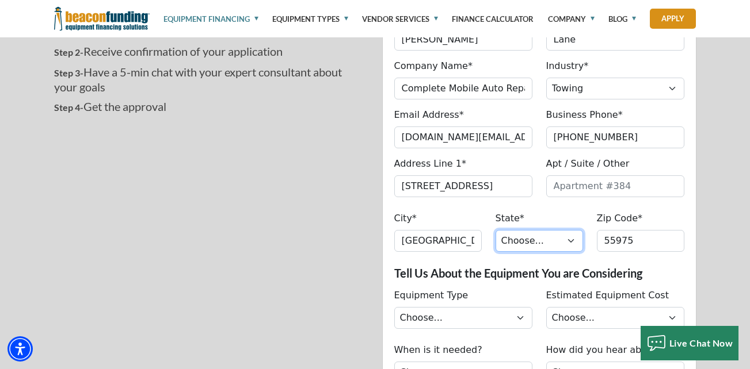
click at [525, 242] on select "Choose... AL AK AZ AR CA CO CT DE DC [GEOGRAPHIC_DATA] [GEOGRAPHIC_DATA] HI ID …" at bounding box center [538, 241] width 87 height 22
select select "25"
click at [495, 230] on select "Choose... AL AK AZ AR CA CO CT DE DC [GEOGRAPHIC_DATA] [GEOGRAPHIC_DATA] HI ID …" at bounding box center [538, 241] width 87 height 22
click at [456, 307] on div "Equipment Type Choose... Backhoe Boom/Bucket Truck Chipper Commercial Mower Cra…" at bounding box center [463, 309] width 152 height 40
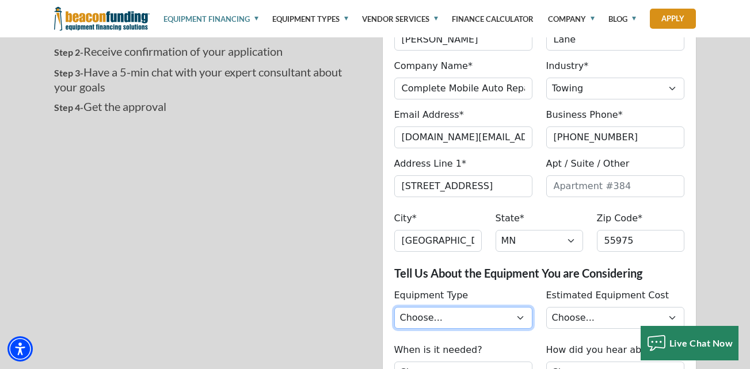
click at [460, 317] on select "Choose... Backhoe Boom/Bucket Truck Chipper Commercial Mower Crane DTG/DTF Prin…" at bounding box center [463, 318] width 138 height 22
select select "5"
click at [394, 307] on select "Choose... Backhoe Boom/Bucket Truck Chipper Commercial Mower Crane DTG/DTF Prin…" at bounding box center [463, 318] width 138 height 22
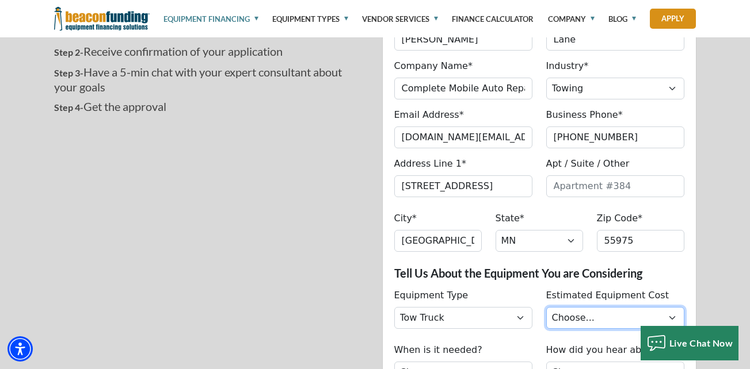
click at [550, 318] on select "Choose... Less than $50,000 $50,000 to $99,999 $100,000 to $149,999 $150,000+" at bounding box center [615, 318] width 138 height 22
select select "279640001"
click at [546, 307] on select "Choose... Less than $50,000 $50,000 to $99,999 $100,000 to $149,999 $150,000+" at bounding box center [615, 318] width 138 height 22
click at [507, 285] on fieldset "Get Pre-Approved! Tell Us About Yourself First Name* Logan Please provide a val…" at bounding box center [539, 256] width 314 height 630
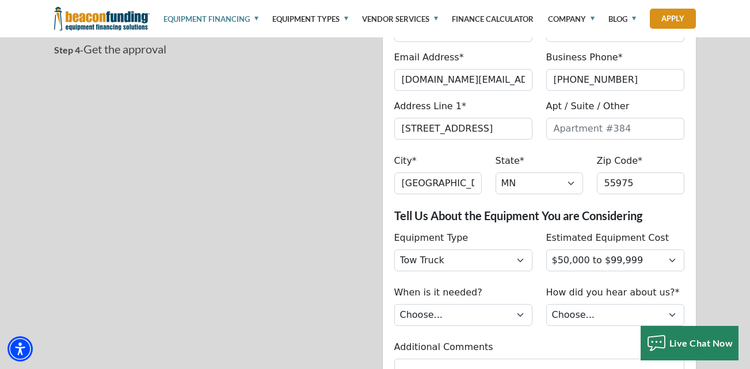
scroll to position [552, 0]
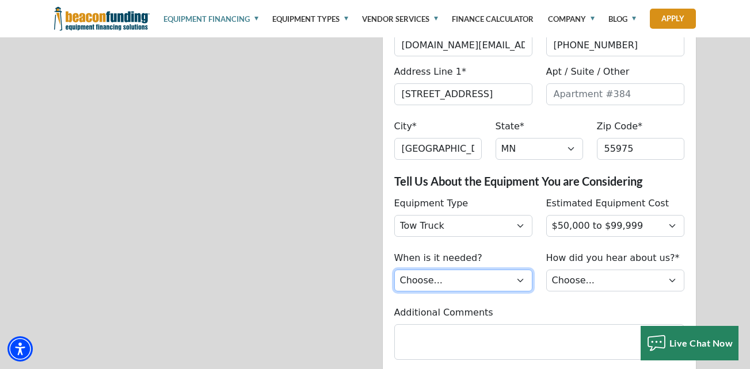
click at [479, 281] on select "Choose... Immediately Next few months I’m just looking" at bounding box center [463, 281] width 138 height 22
select select "279640000"
click at [394, 270] on select "Choose... Immediately Next few months I’m just looking" at bounding box center [463, 281] width 138 height 22
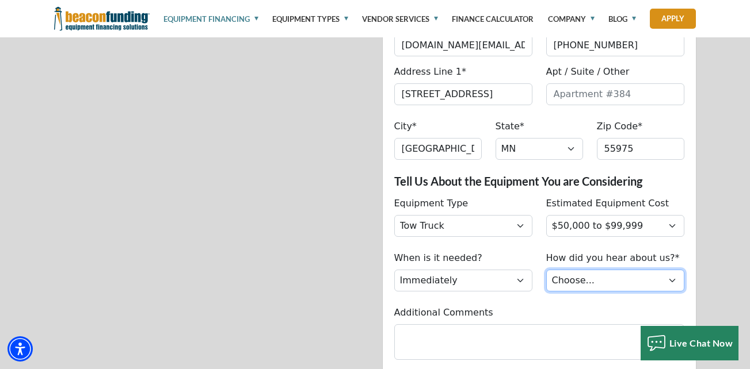
click at [594, 286] on select "Choose... Internet Search Vendor Referral Word of Mouth Client Referral Email E…" at bounding box center [615, 281] width 138 height 22
select select "13"
click at [546, 270] on select "Choose... Internet Search Vendor Referral Word of Mouth Client Referral Email E…" at bounding box center [615, 281] width 138 height 22
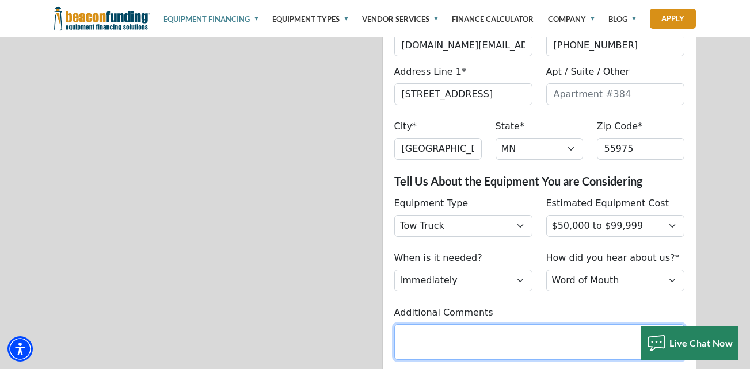
click at [587, 330] on textarea "Additional Comments" at bounding box center [539, 342] width 290 height 36
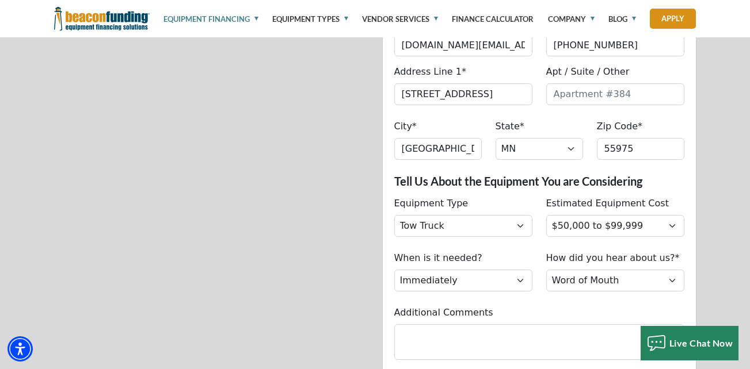
click at [567, 314] on div "Additional Comments" at bounding box center [539, 333] width 304 height 54
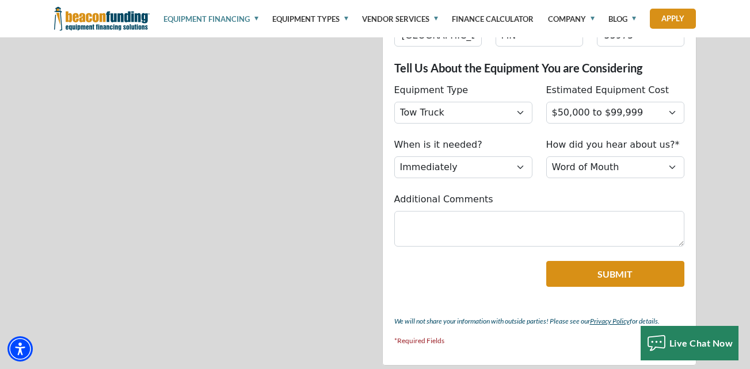
scroll to position [667, 0]
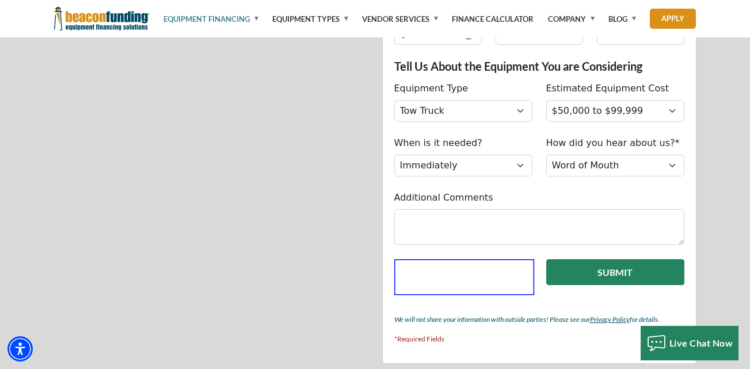
click at [625, 276] on button "Submit" at bounding box center [615, 272] width 138 height 26
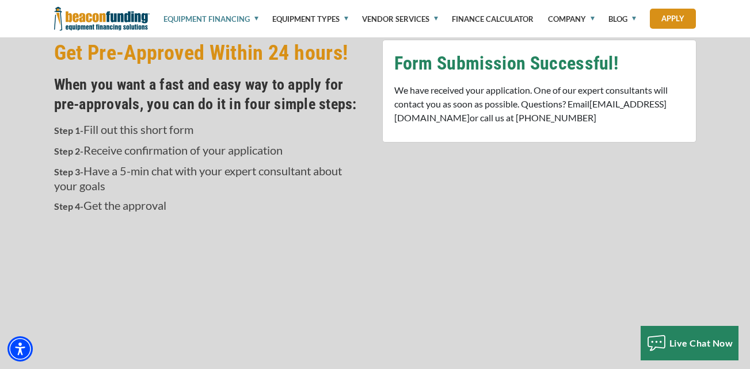
scroll to position [355, 0]
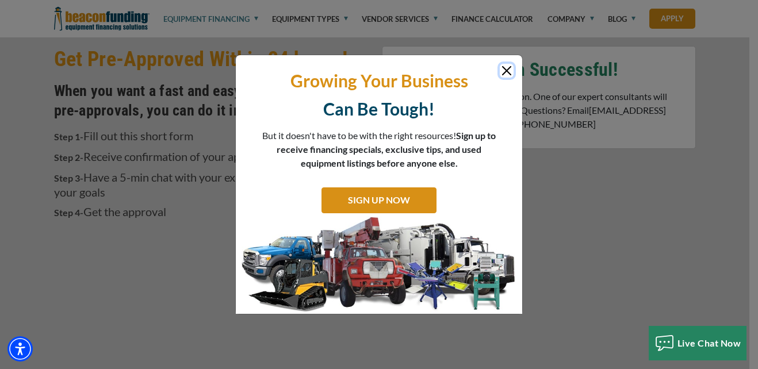
click at [509, 68] on button "Close" at bounding box center [507, 71] width 14 height 14
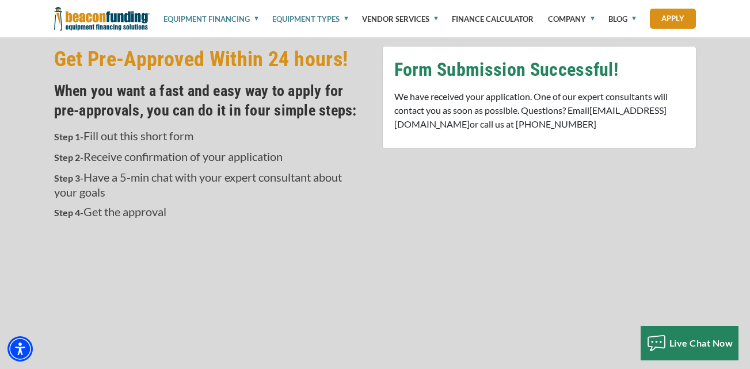
click at [317, 21] on link "Equipment Types" at bounding box center [310, 19] width 76 height 38
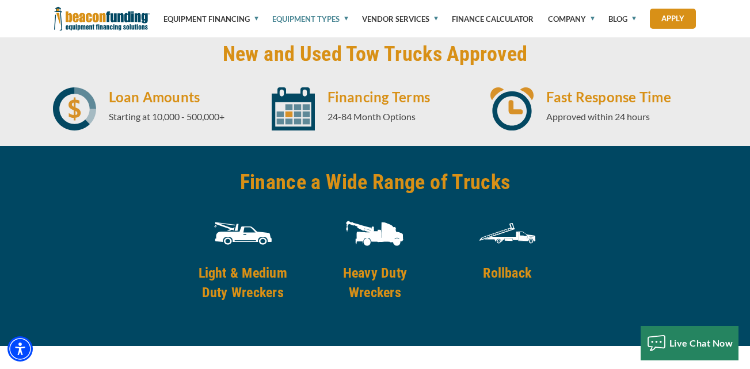
scroll to position [1542, 0]
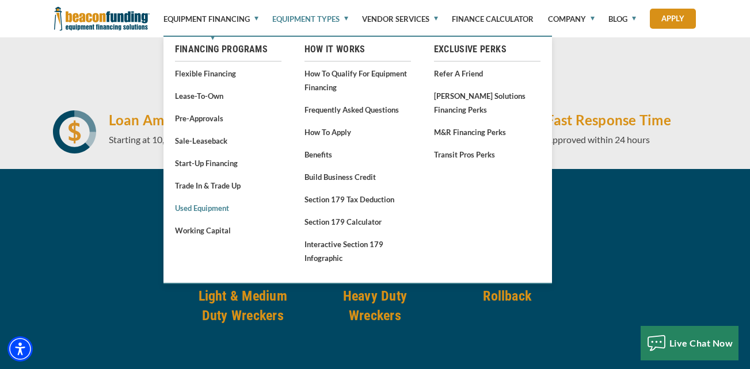
click at [207, 209] on link "Used Equipment" at bounding box center [228, 208] width 106 height 14
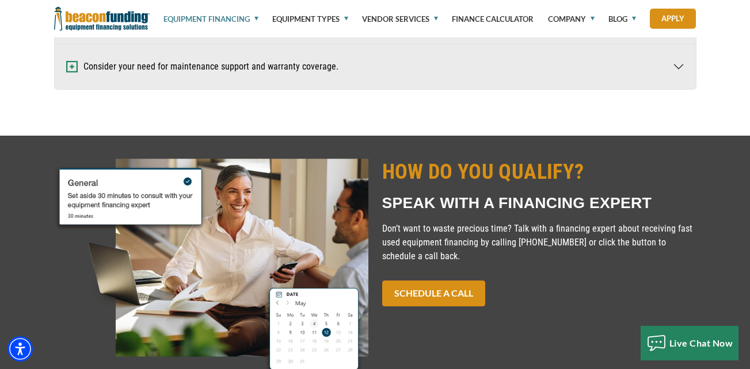
scroll to position [920, 0]
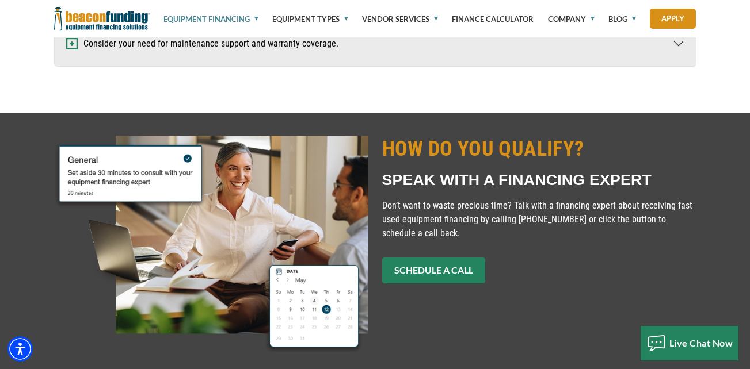
click at [441, 271] on link "SCHEDULE A CALL" at bounding box center [433, 271] width 103 height 26
